Goal: Task Accomplishment & Management: Manage account settings

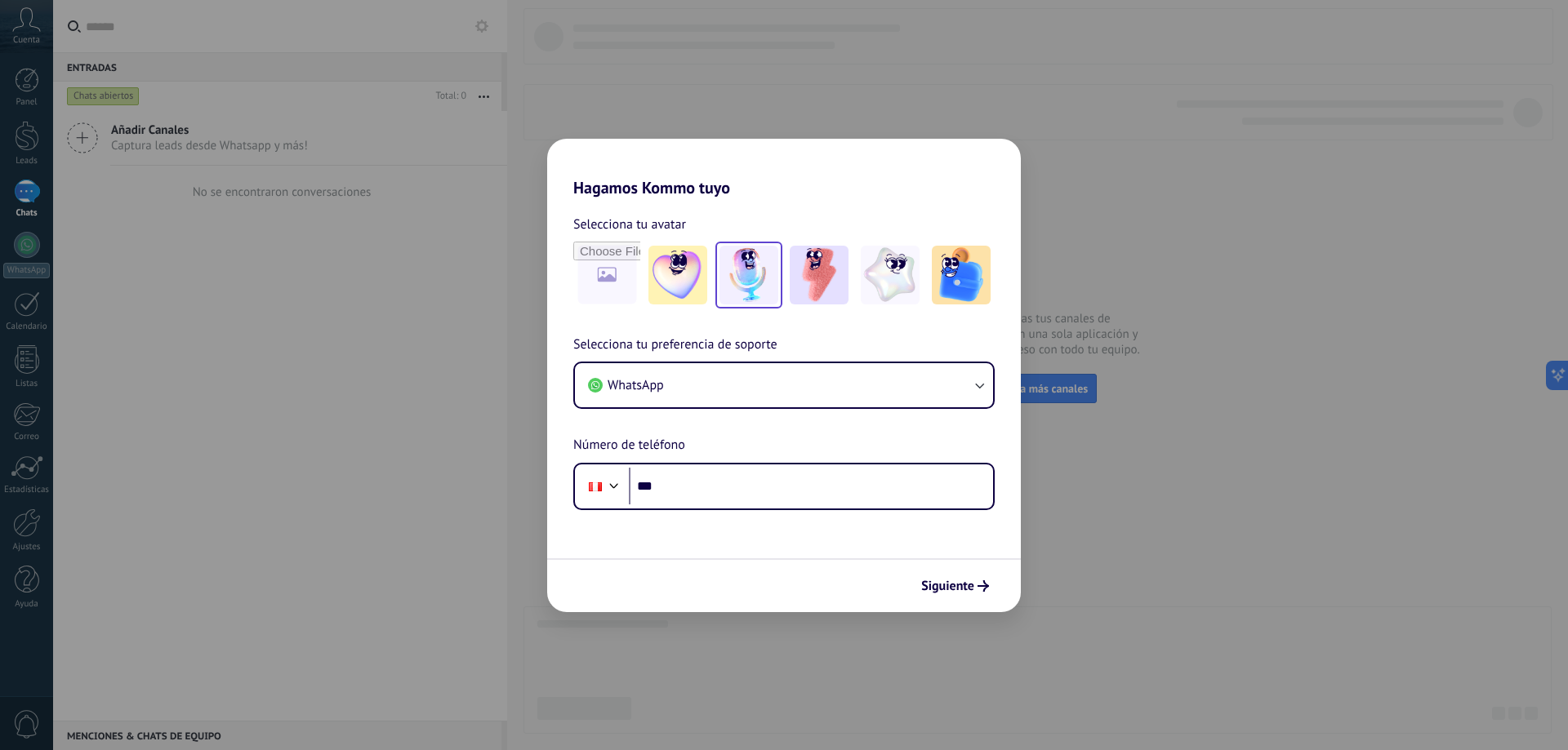
click at [759, 297] on img at bounding box center [748, 274] width 58 height 58
click at [701, 387] on button "WhatsApp" at bounding box center [784, 386] width 418 height 44
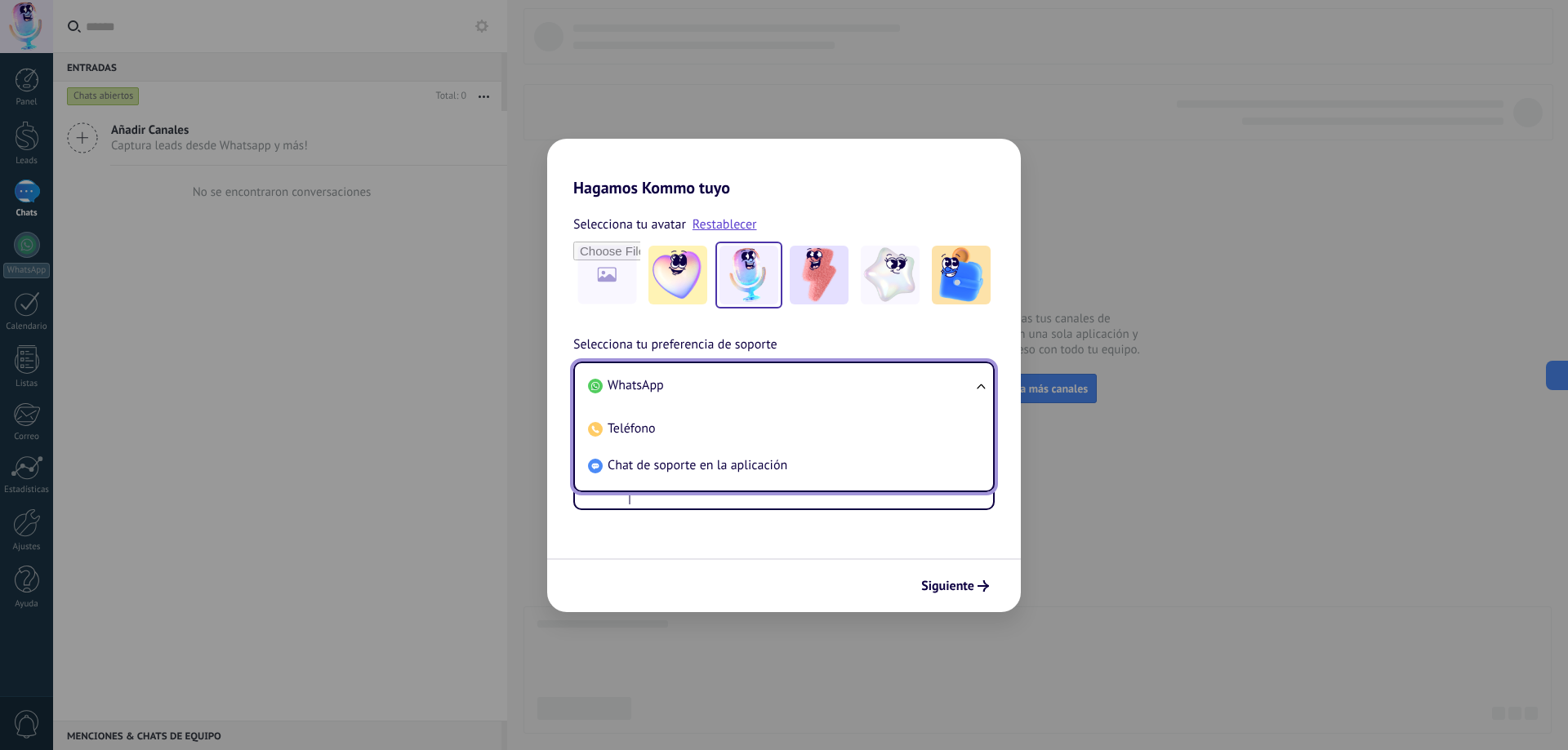
click at [701, 387] on li "WhatsApp" at bounding box center [781, 386] width 399 height 37
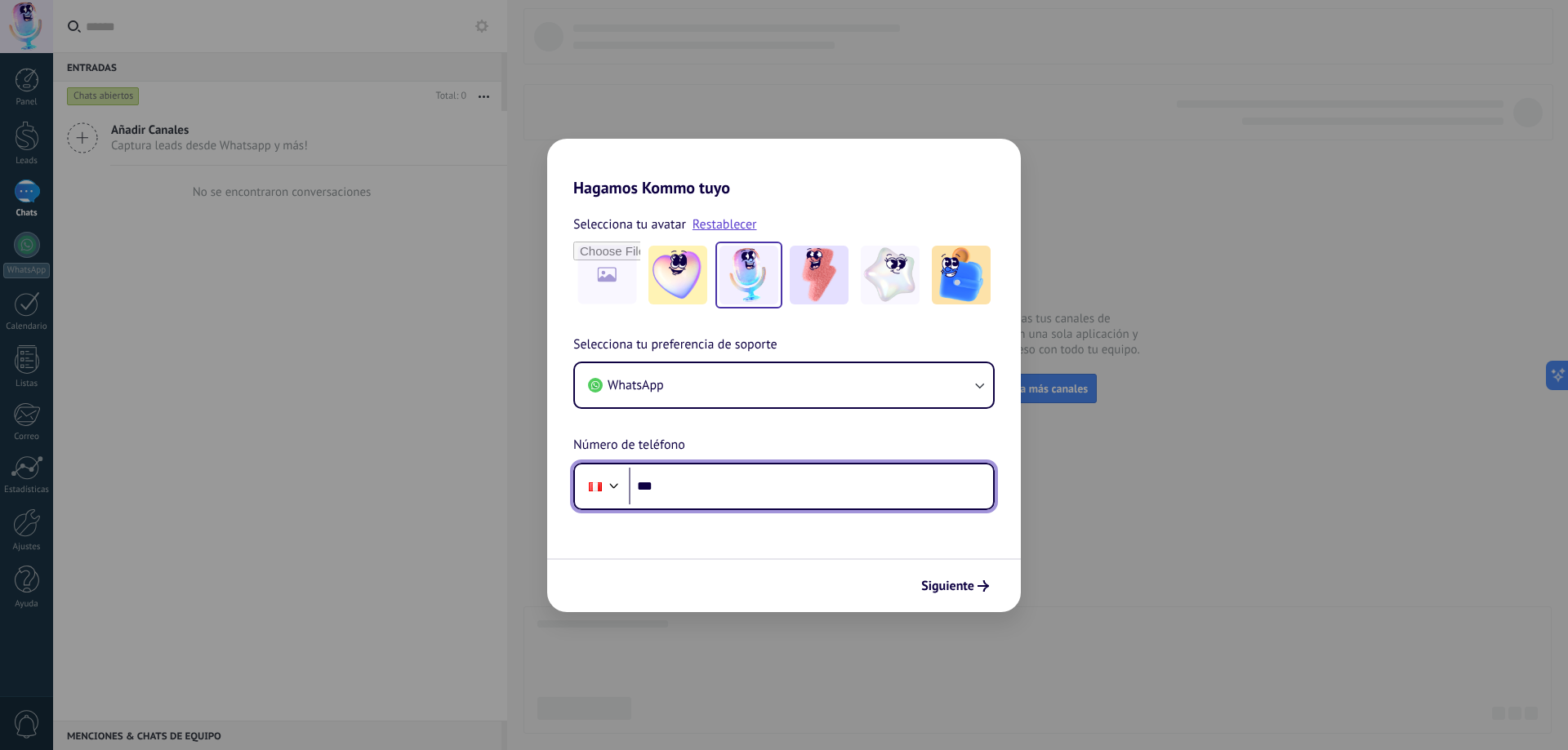
click at [694, 496] on input "***" at bounding box center [810, 487] width 364 height 38
type input "**********"
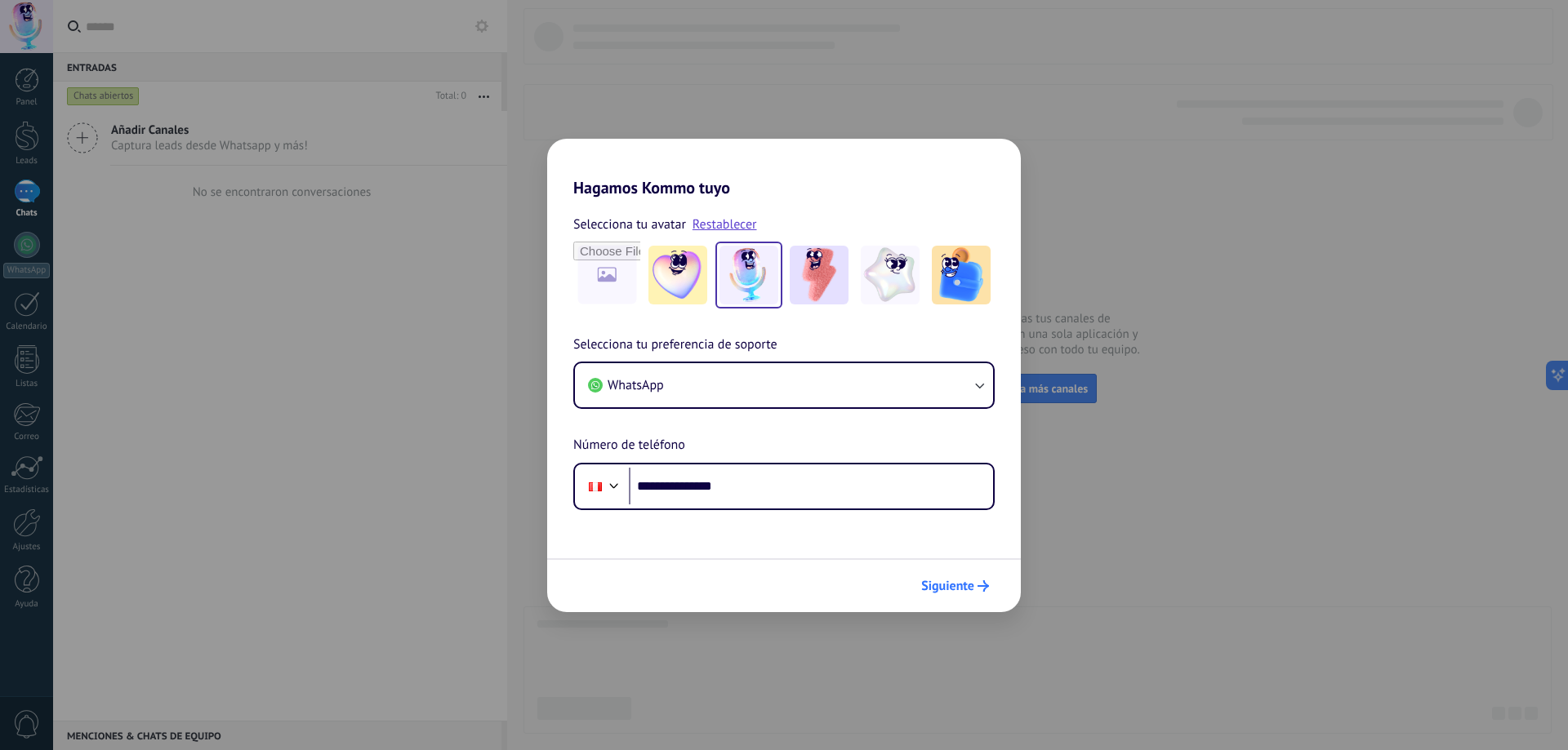
click at [938, 590] on span "Siguiente" at bounding box center [947, 586] width 53 height 11
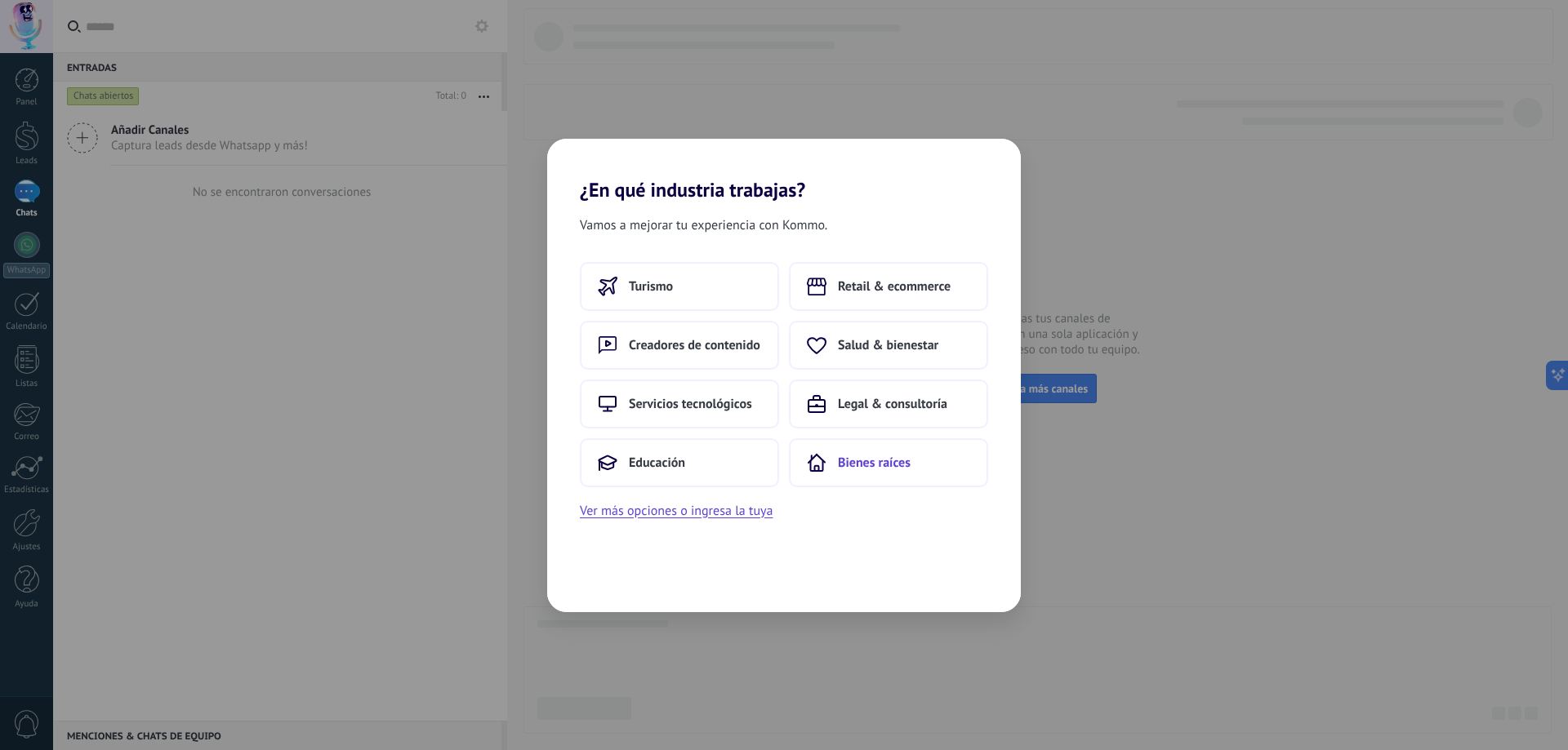
click at [872, 459] on span "Bienes raíces" at bounding box center [873, 463] width 72 height 17
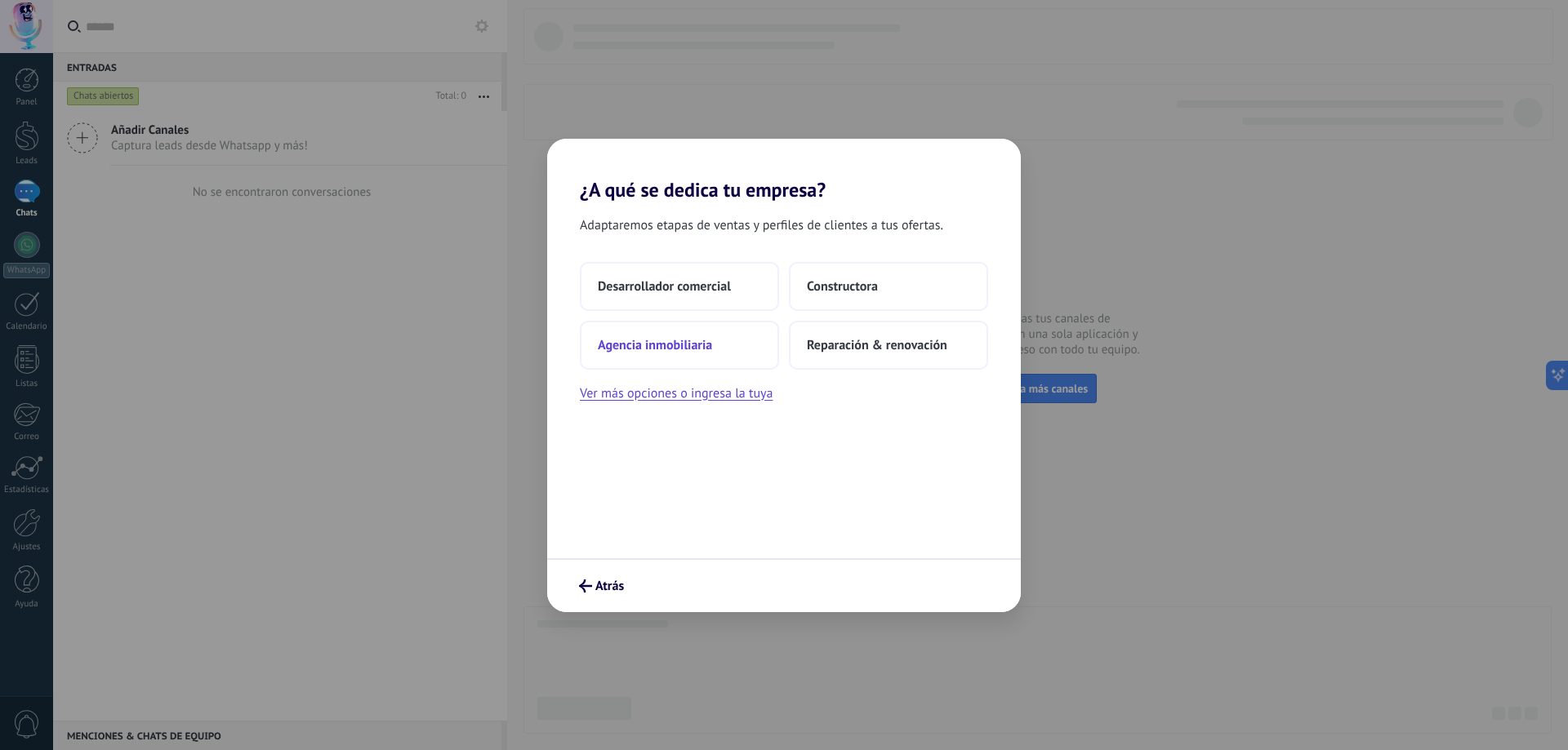
click at [689, 344] on span "Agencia inmobiliaria" at bounding box center [655, 346] width 114 height 17
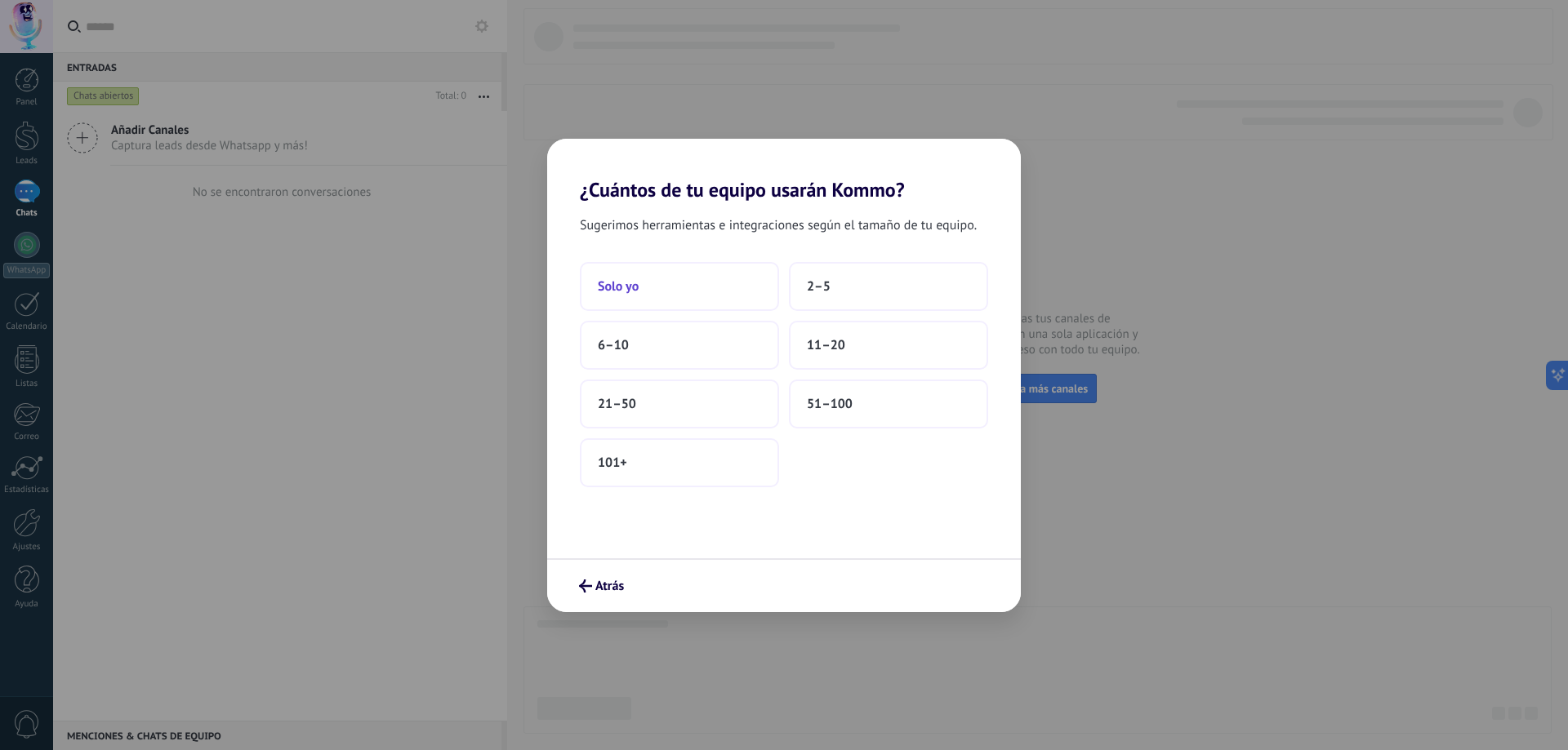
click at [671, 287] on button "Solo yo" at bounding box center [679, 286] width 199 height 49
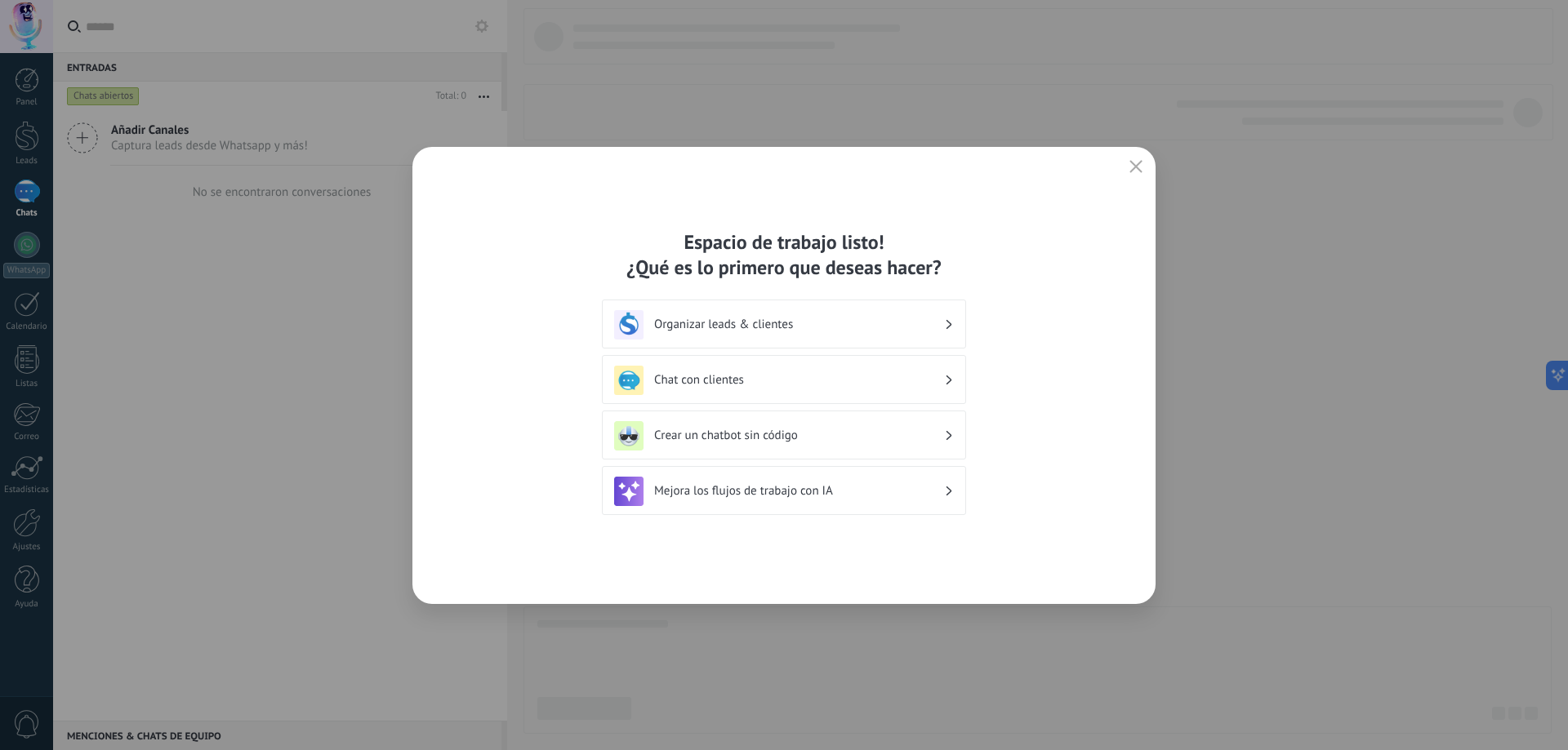
click at [1136, 163] on icon "button" at bounding box center [1136, 167] width 13 height 13
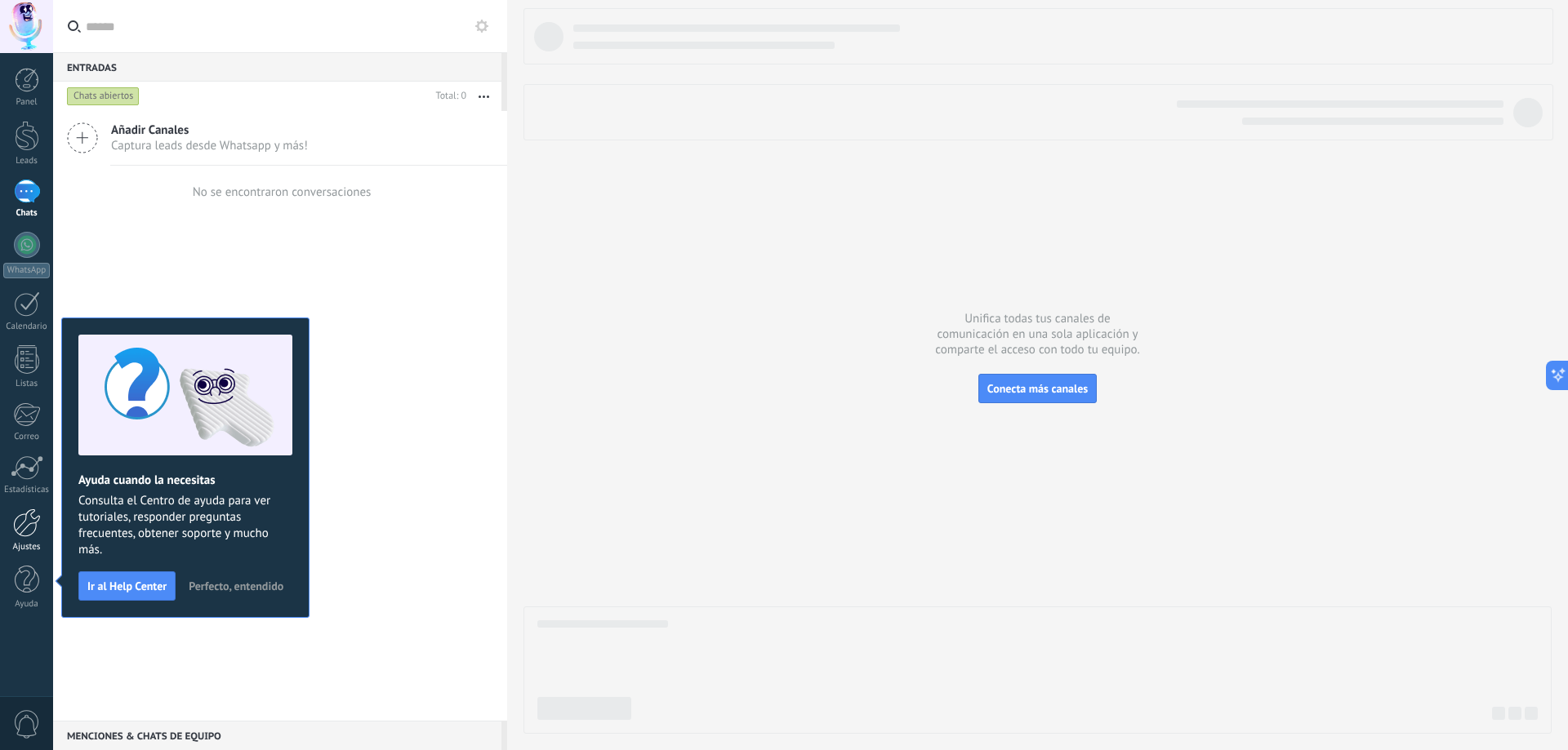
click at [30, 530] on div at bounding box center [27, 523] width 28 height 29
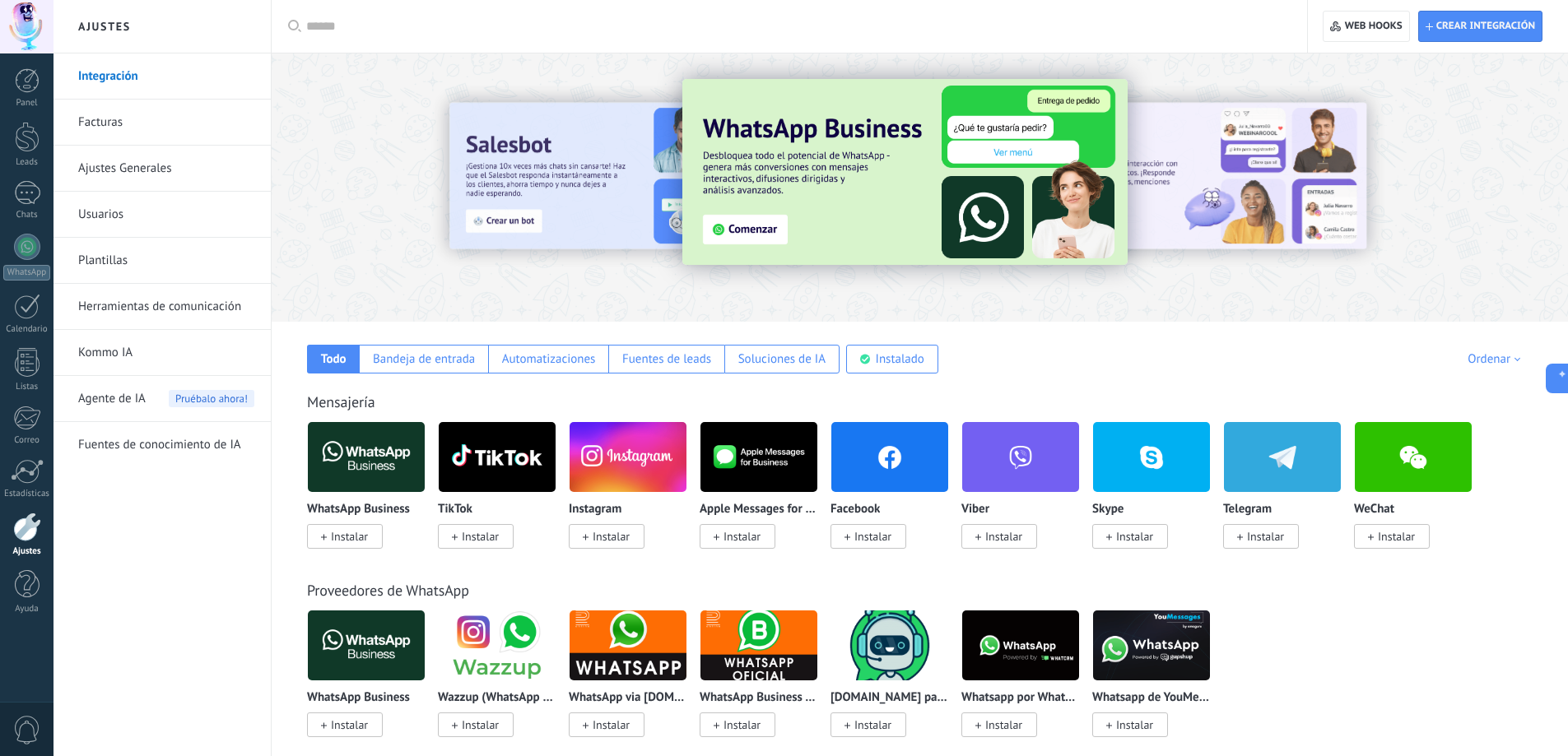
click at [132, 121] on link "Facturas" at bounding box center [166, 122] width 176 height 46
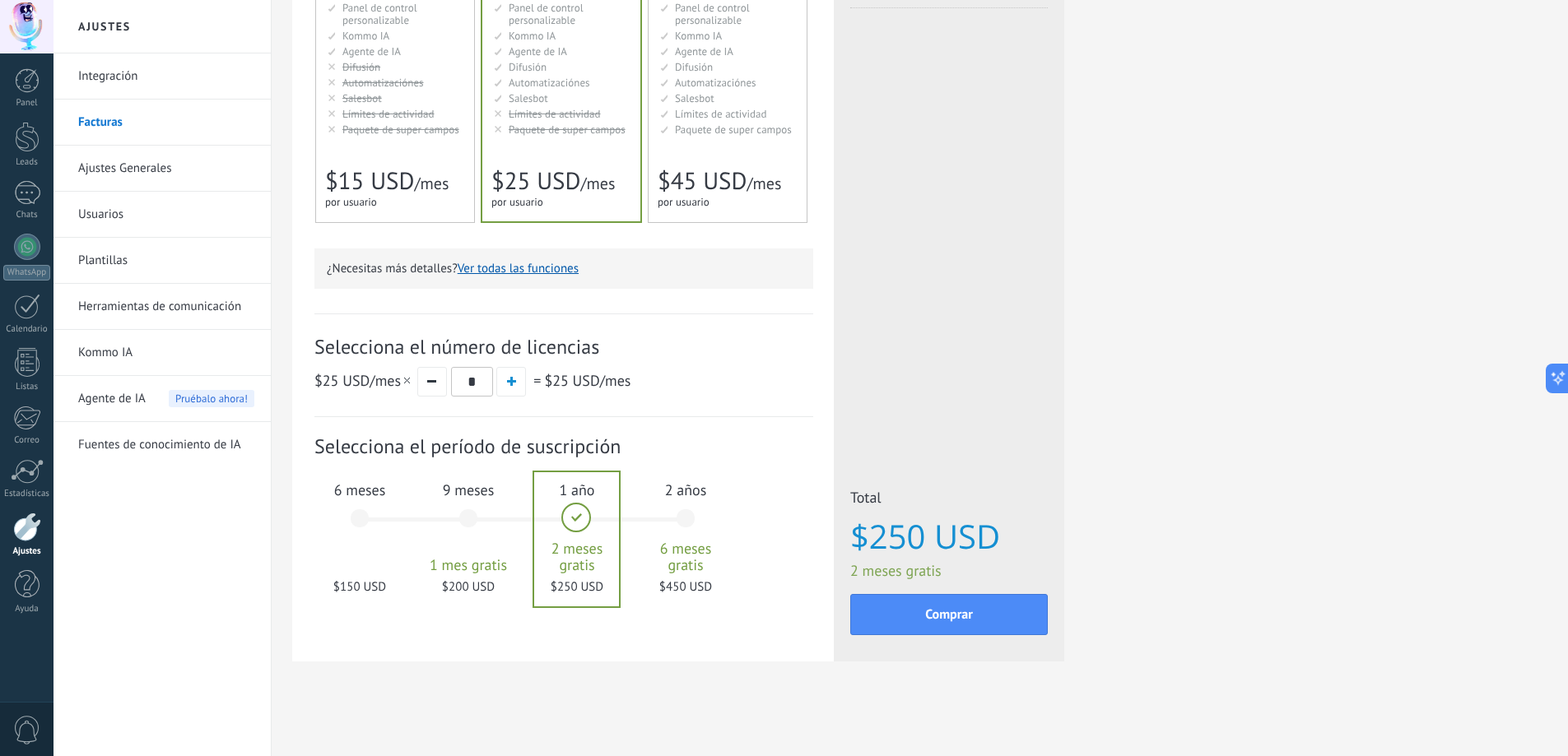
scroll to position [298, 0]
click at [355, 506] on div "6 meses $150 USD" at bounding box center [359, 526] width 89 height 116
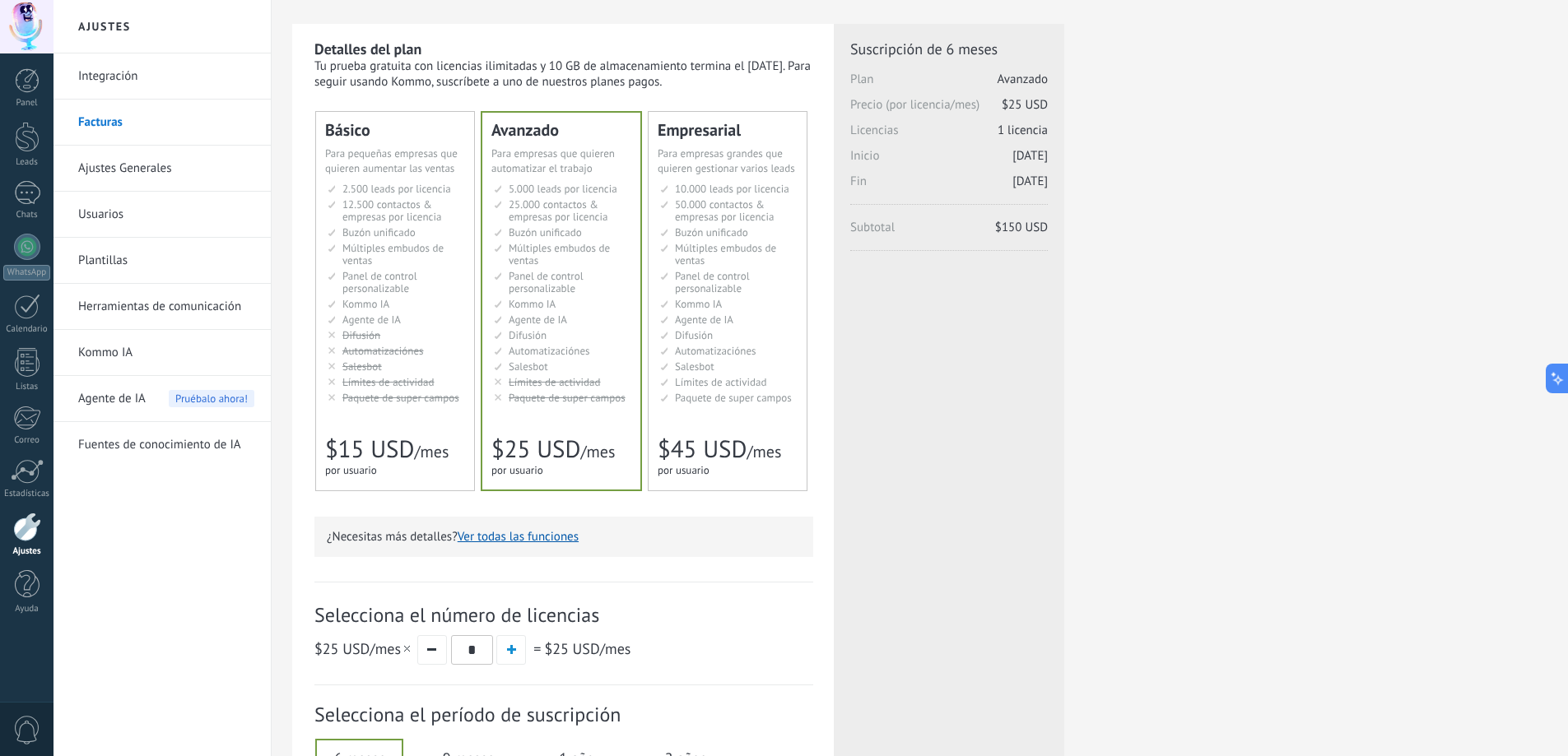
scroll to position [0, 0]
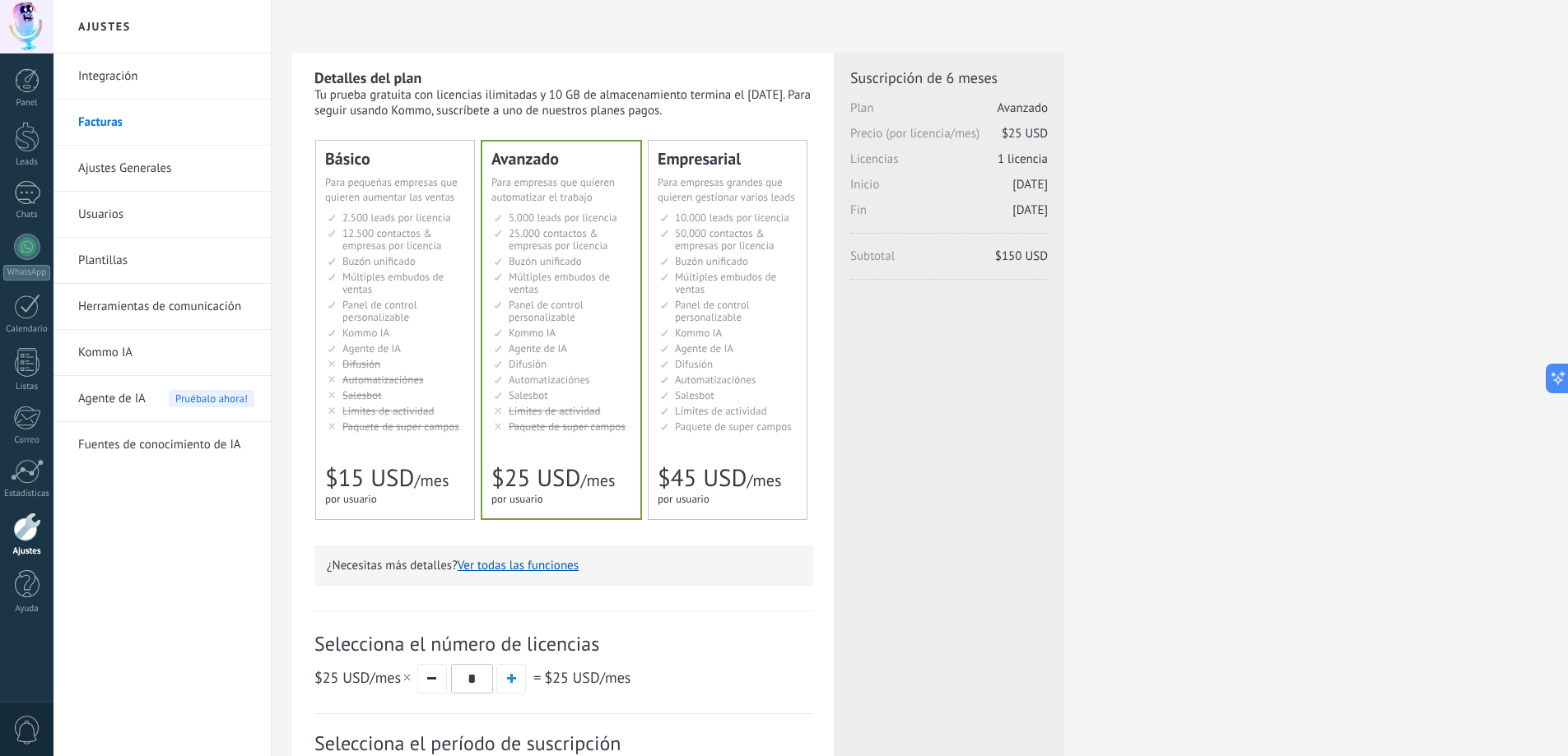
click at [428, 219] on span "2.500 leads por licencia" at bounding box center [396, 217] width 108 height 14
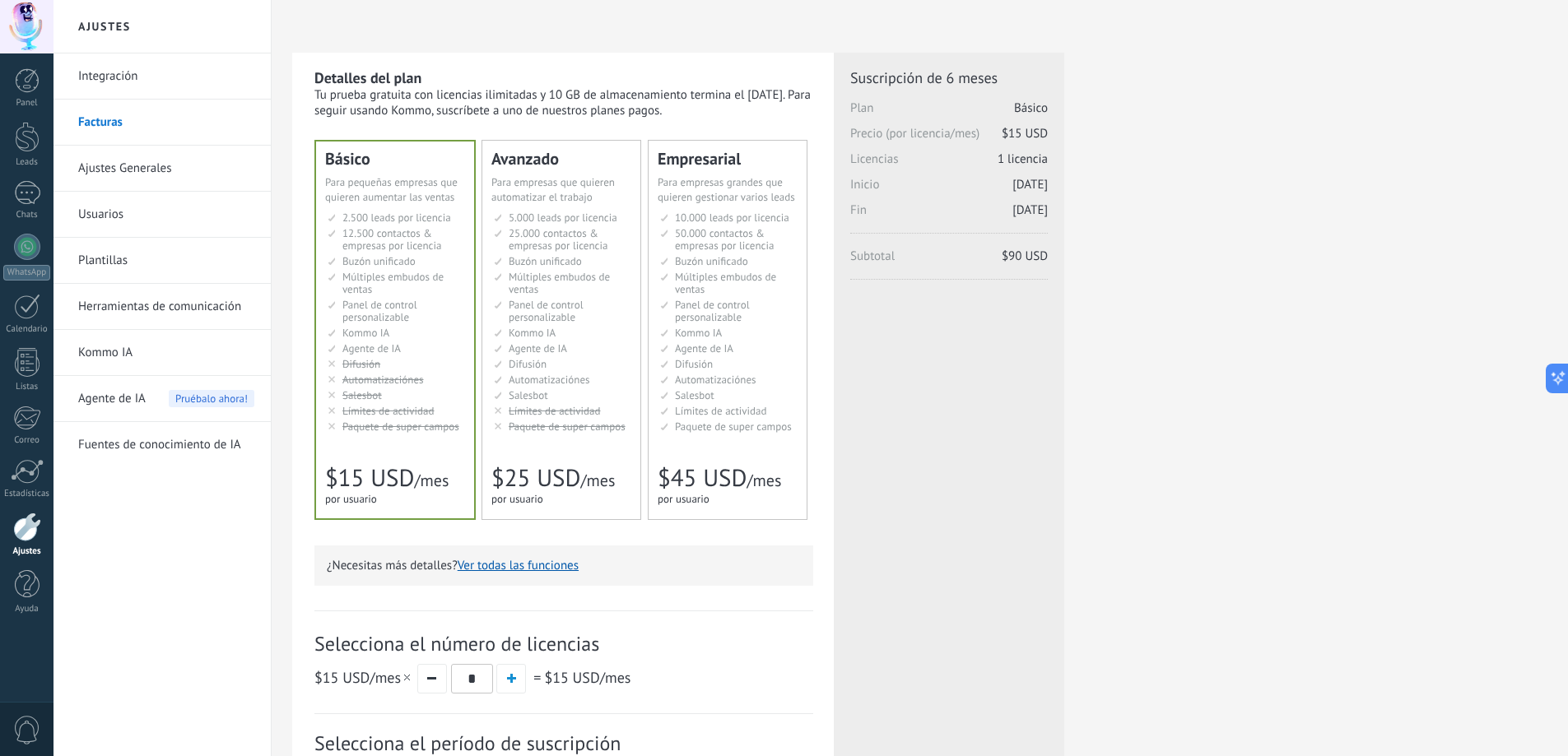
drag, startPoint x: 143, startPoint y: 169, endPoint x: 264, endPoint y: 225, distance: 133.3
click at [143, 169] on link "Ajustes Generales" at bounding box center [166, 168] width 176 height 46
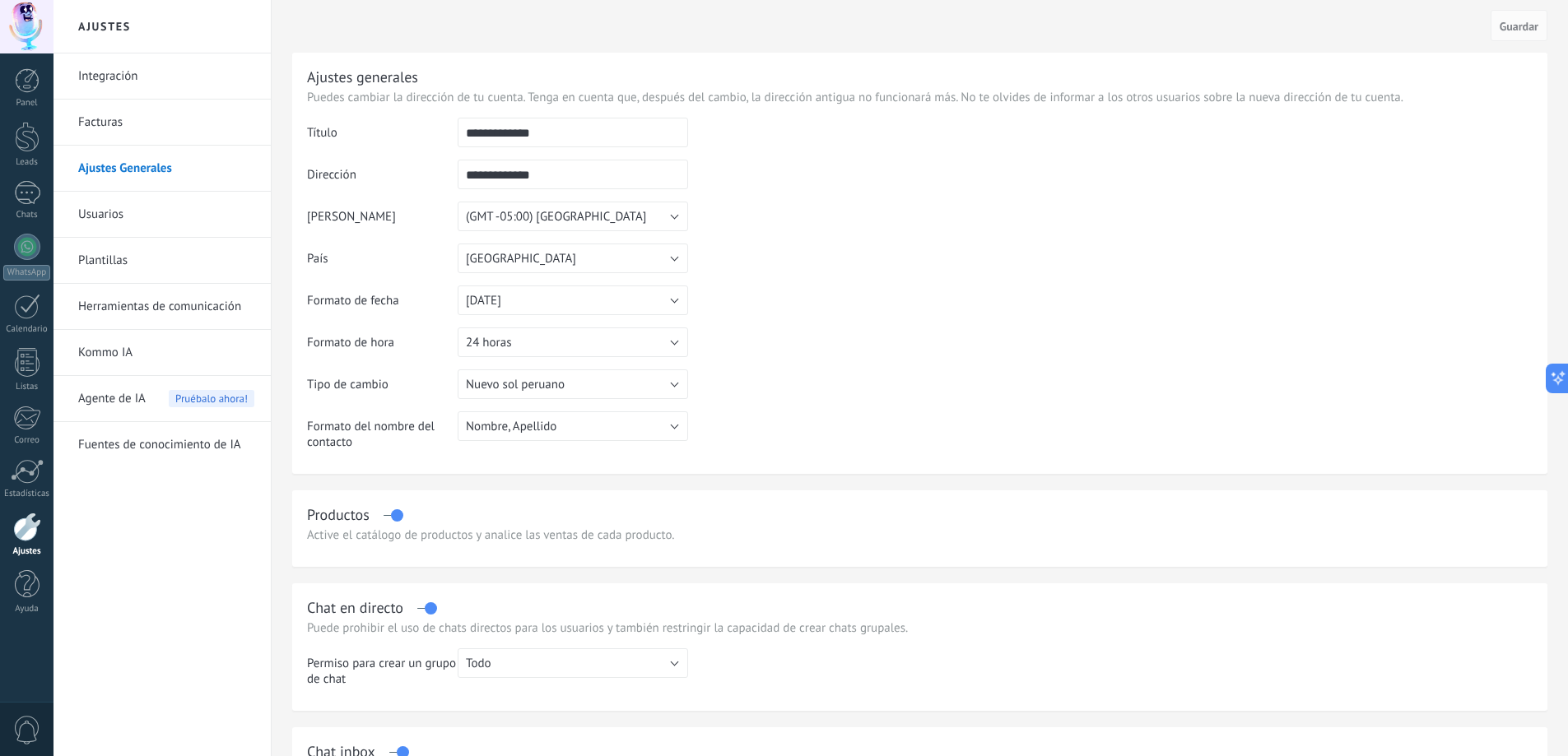
click at [588, 34] on div "Cancelar Guardar" at bounding box center [919, 26] width 1255 height 52
click at [118, 217] on link "Usuarios" at bounding box center [166, 214] width 176 height 46
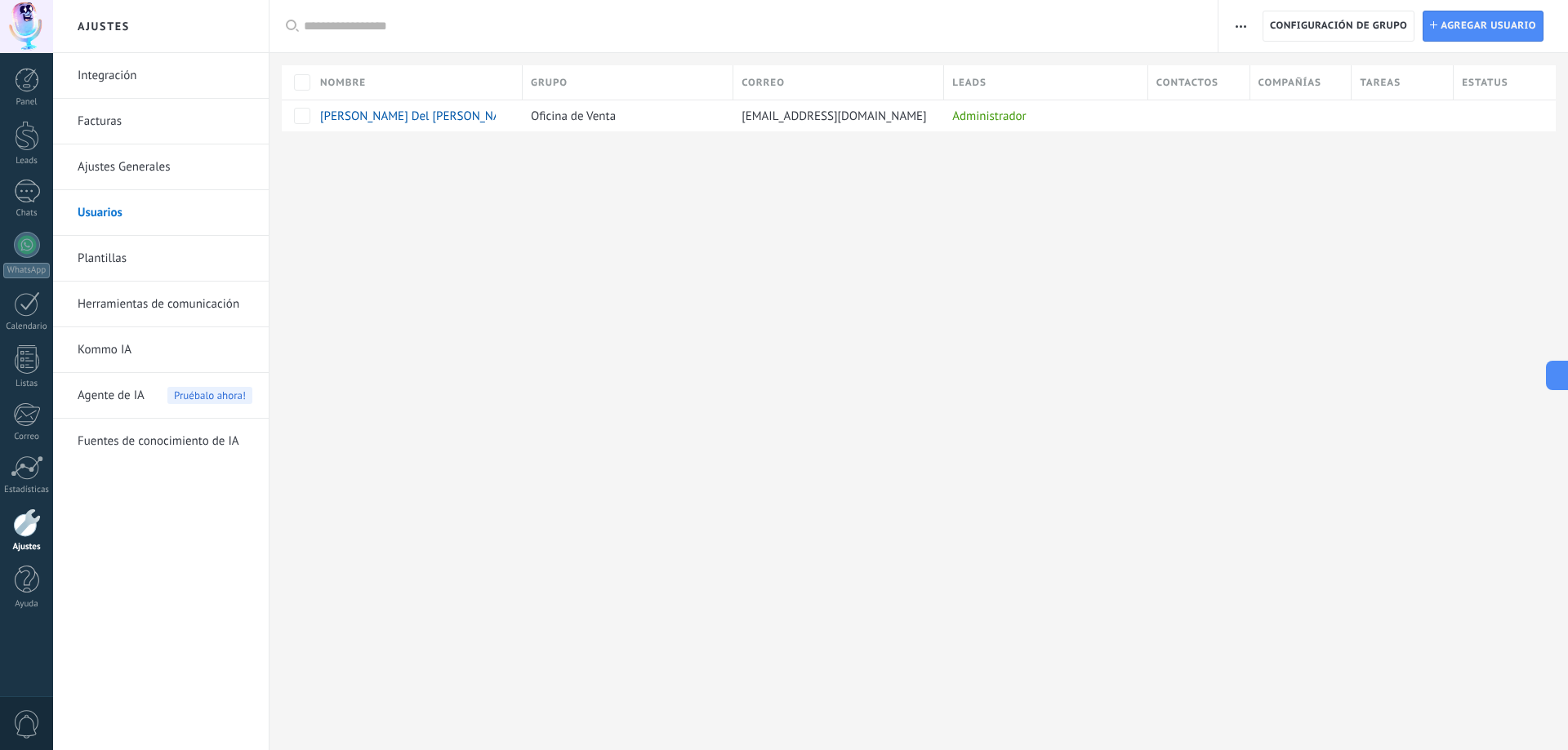
click at [114, 165] on link "Ajustes Generales" at bounding box center [165, 167] width 174 height 45
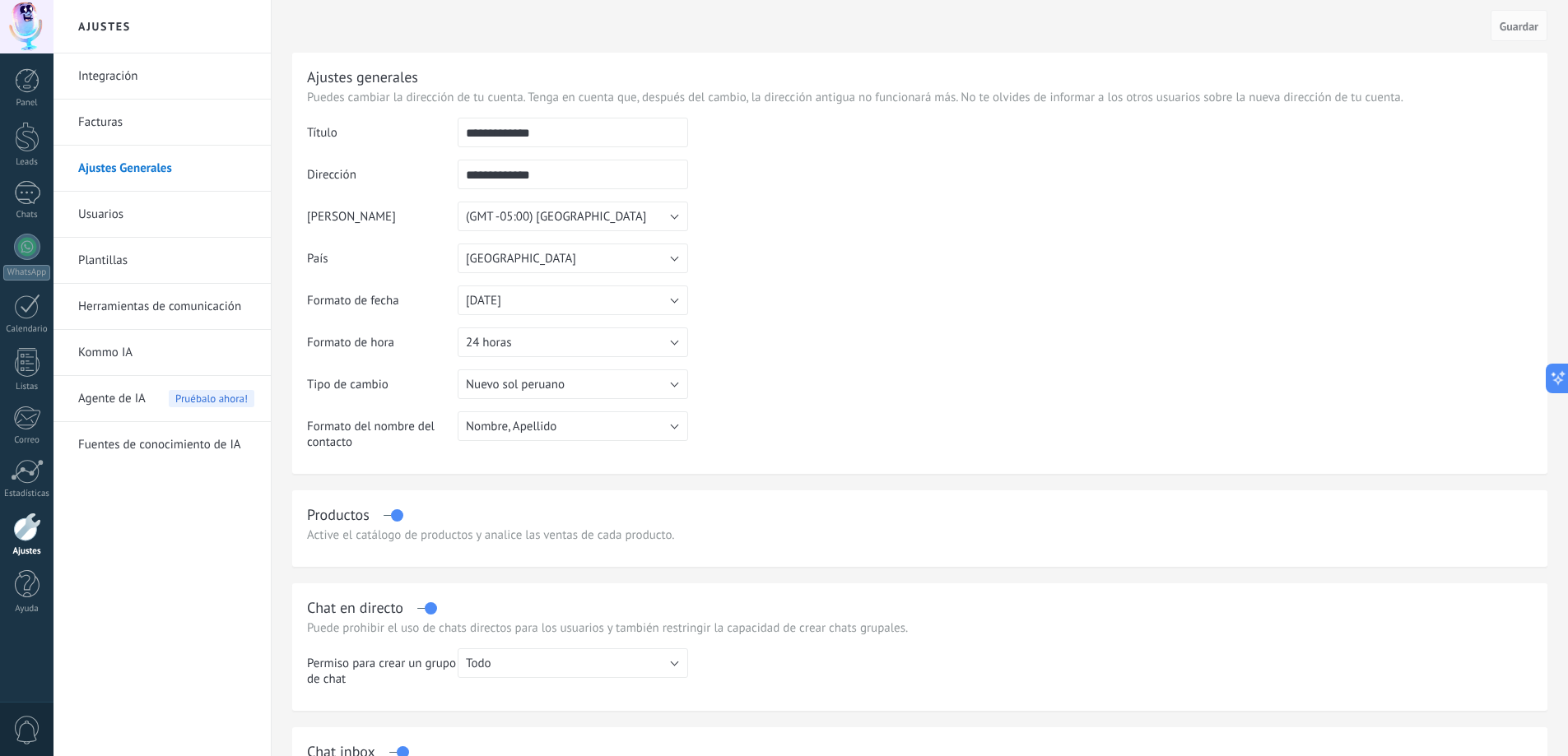
click at [599, 140] on input "**********" at bounding box center [573, 133] width 231 height 30
type input "**********"
click at [731, 158] on td at bounding box center [1109, 202] width 844 height 168
